Goal: Navigation & Orientation: Find specific page/section

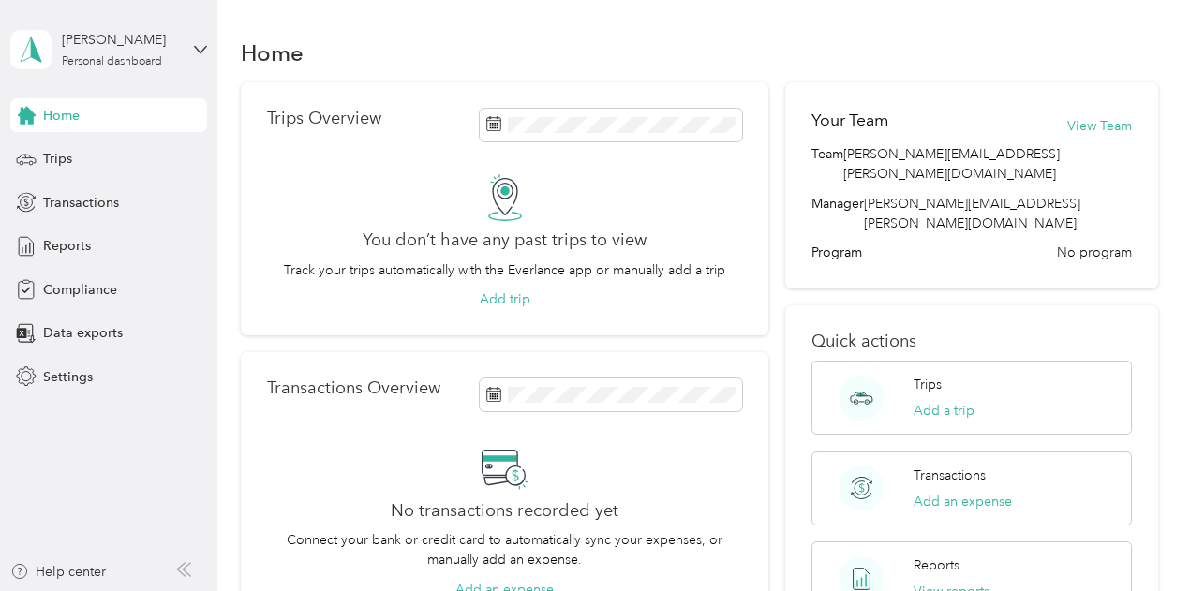
click at [104, 122] on div "Home" at bounding box center [108, 115] width 197 height 34
click at [27, 377] on icon at bounding box center [26, 376] width 21 height 21
click at [52, 290] on span "Compliance" at bounding box center [80, 290] width 74 height 20
